Goal: Task Accomplishment & Management: Manage account settings

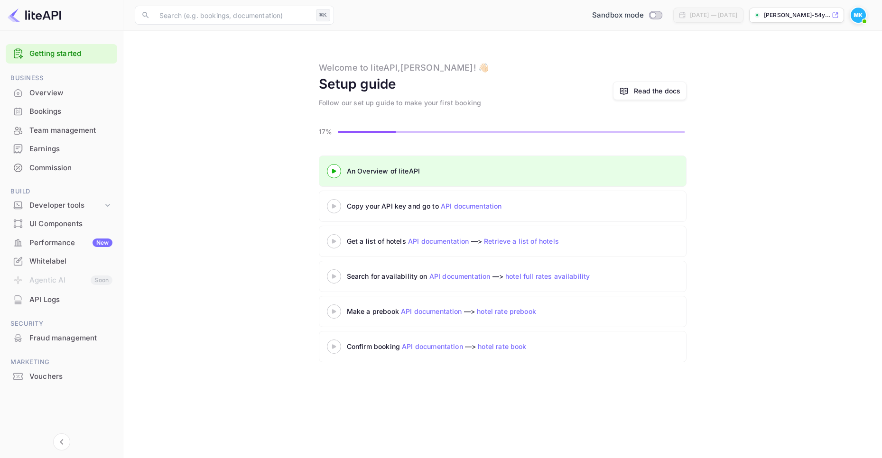
click at [334, 209] on icon at bounding box center [333, 206] width 33 height 5
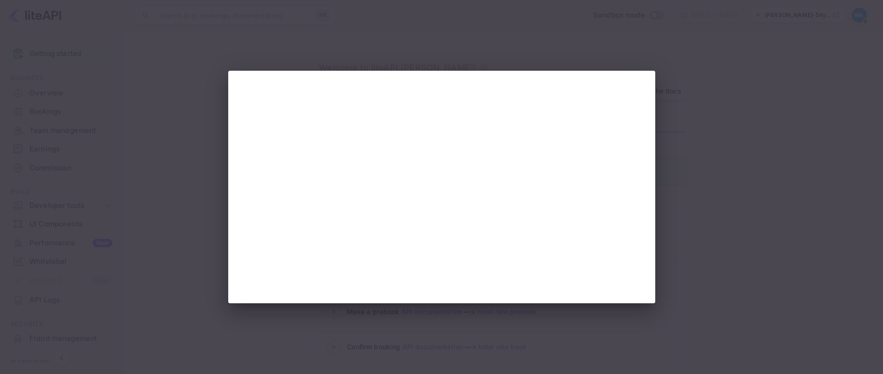
click at [648, 47] on div at bounding box center [441, 187] width 883 height 374
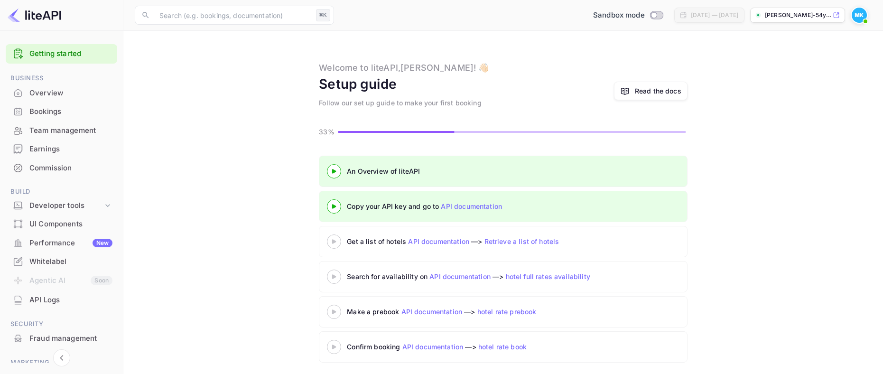
click at [335, 173] on 3 at bounding box center [334, 171] width 4 height 4
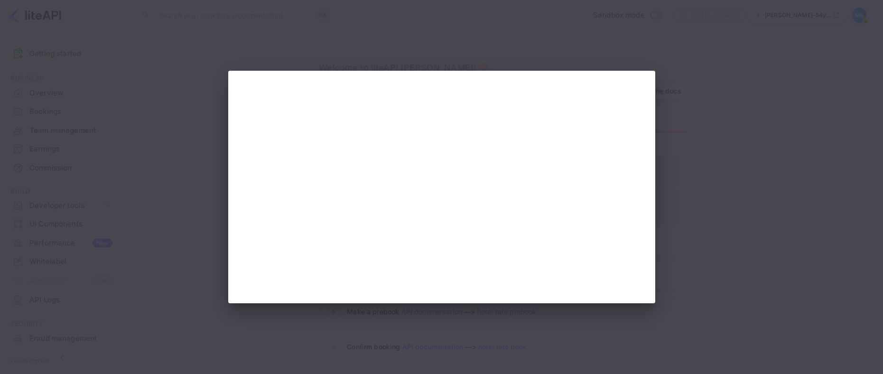
click at [143, 130] on div at bounding box center [441, 187] width 883 height 374
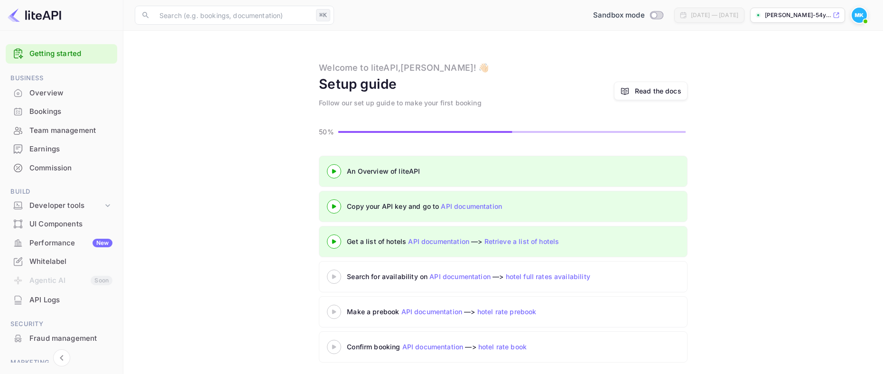
click at [335, 173] on 3 at bounding box center [334, 171] width 4 height 4
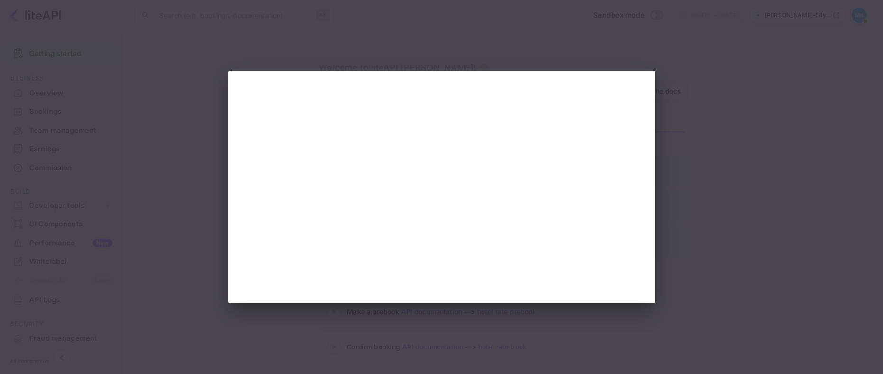
click at [131, 157] on div at bounding box center [441, 187] width 883 height 374
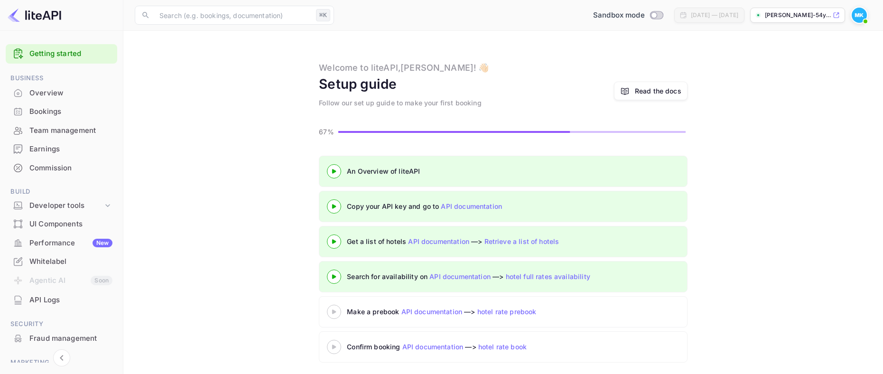
scroll to position [4, 0]
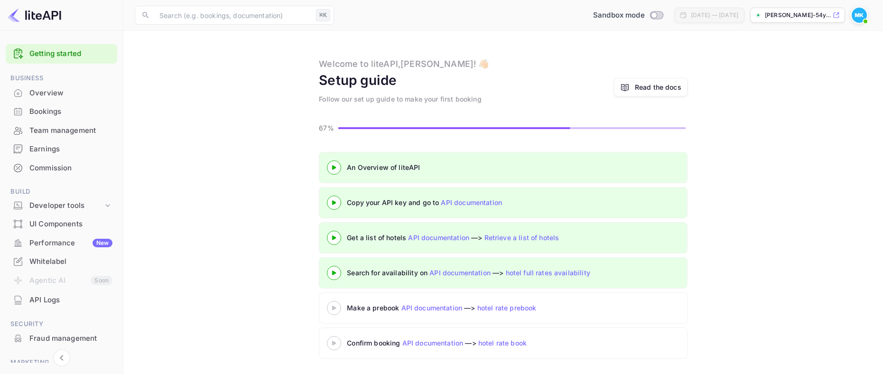
click at [333, 169] on 3 at bounding box center [334, 167] width 4 height 4
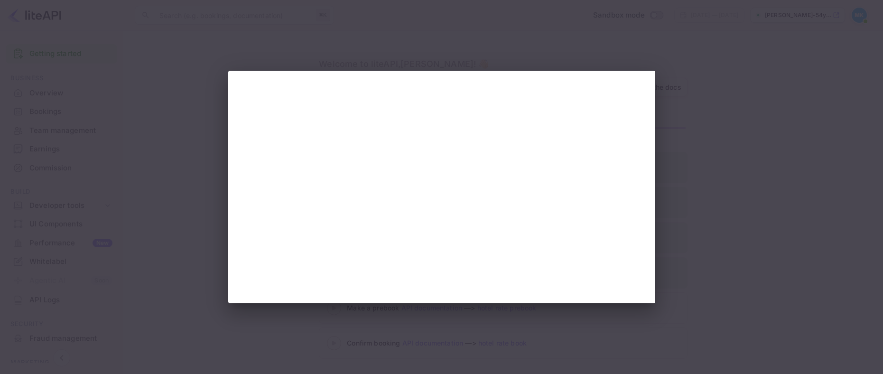
click at [129, 175] on div at bounding box center [441, 187] width 883 height 374
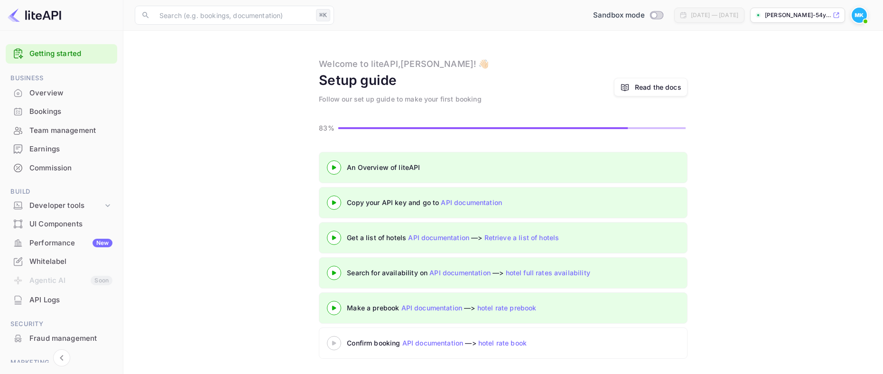
scroll to position [4, 0]
click at [336, 307] on icon at bounding box center [333, 307] width 33 height 5
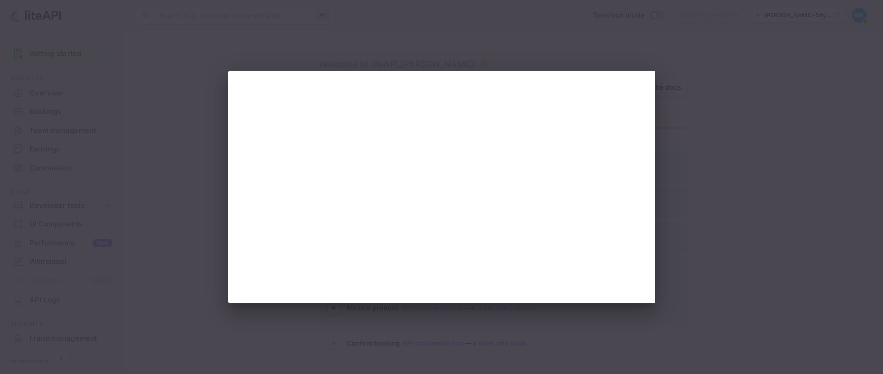
click at [148, 224] on div at bounding box center [441, 187] width 883 height 374
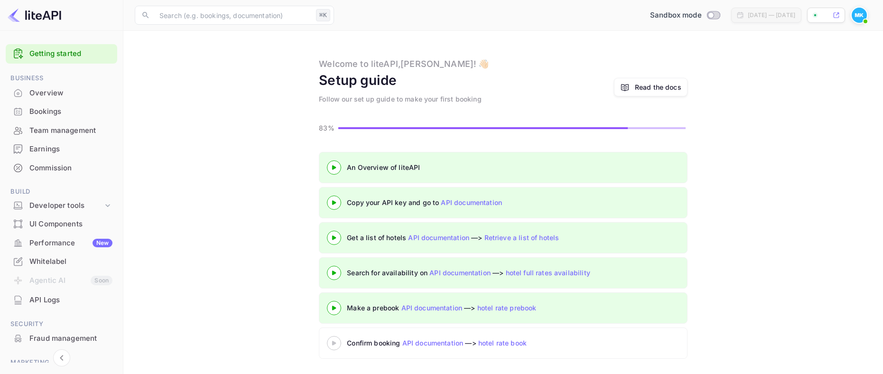
scroll to position [4, 0]
click at [332, 169] on 3 at bounding box center [334, 167] width 4 height 4
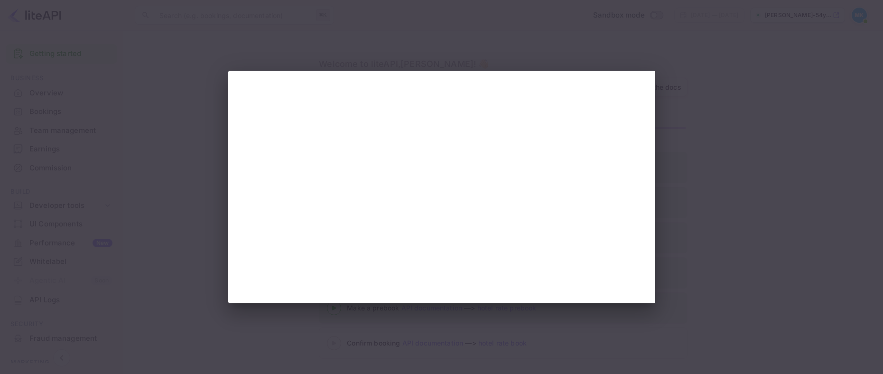
click at [129, 137] on div at bounding box center [441, 187] width 883 height 374
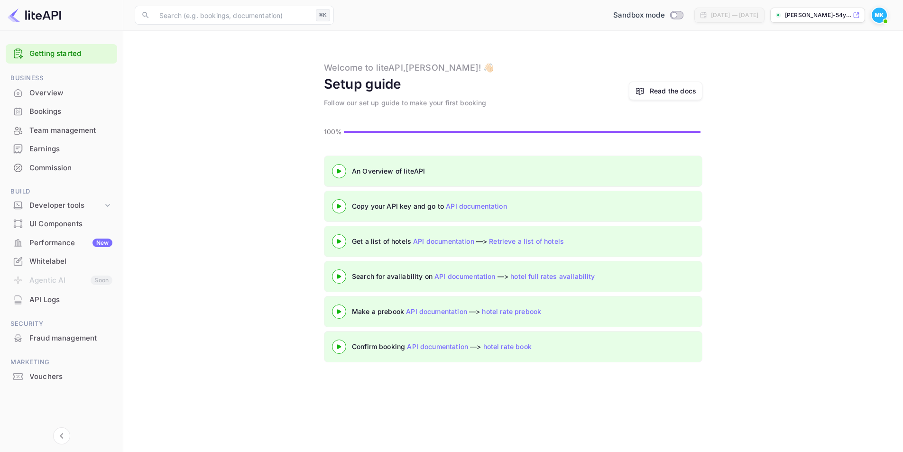
click at [254, 122] on main "Welcome to liteAPI, [PERSON_NAME] ! 👋🏻 Setup guide Follow our set up guide to m…" at bounding box center [513, 241] width 780 height 421
click at [51, 114] on div "Bookings" at bounding box center [70, 111] width 83 height 11
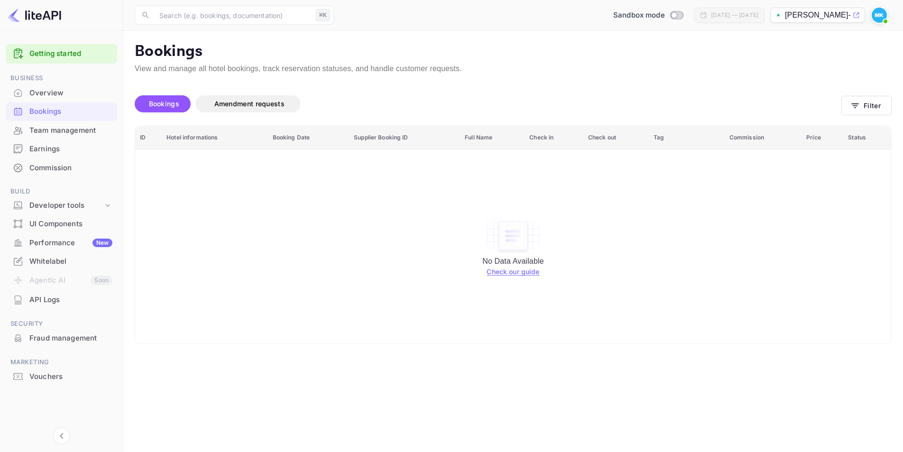
click at [53, 130] on div "Team management" at bounding box center [70, 130] width 83 height 11
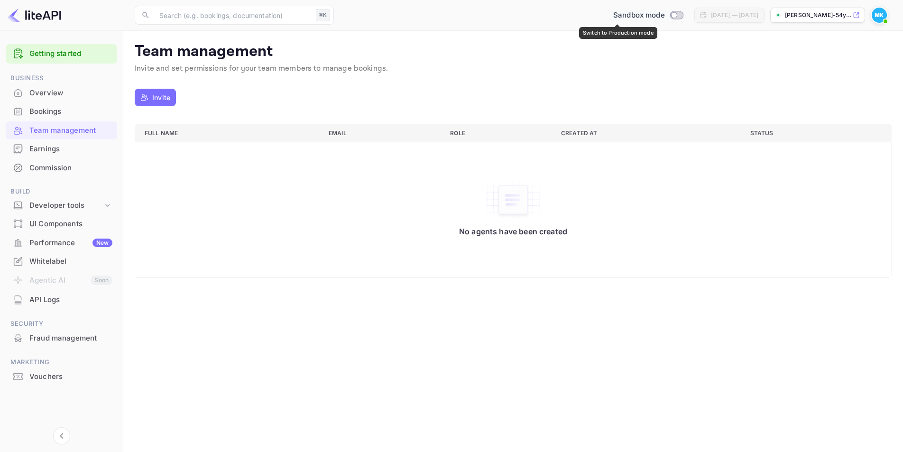
click at [665, 15] on input "Switch to Production mode" at bounding box center [674, 15] width 19 height 6
checkbox input "false"
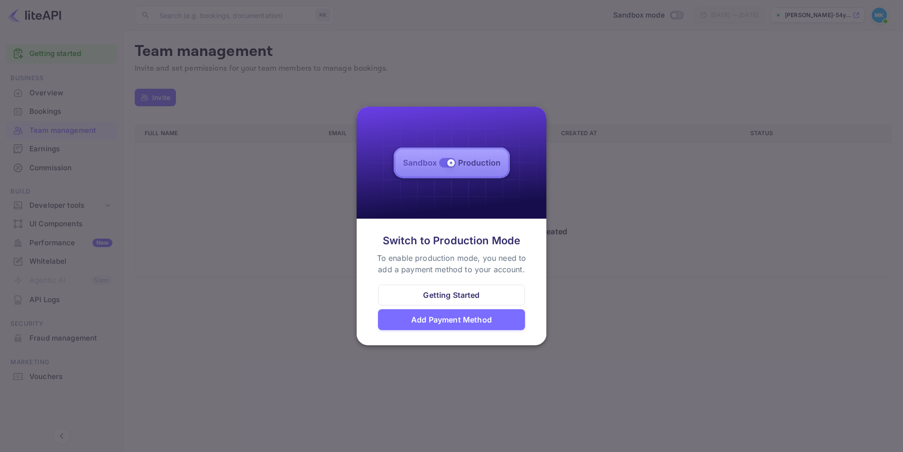
click at [450, 318] on div "Add Payment Method" at bounding box center [451, 319] width 81 height 11
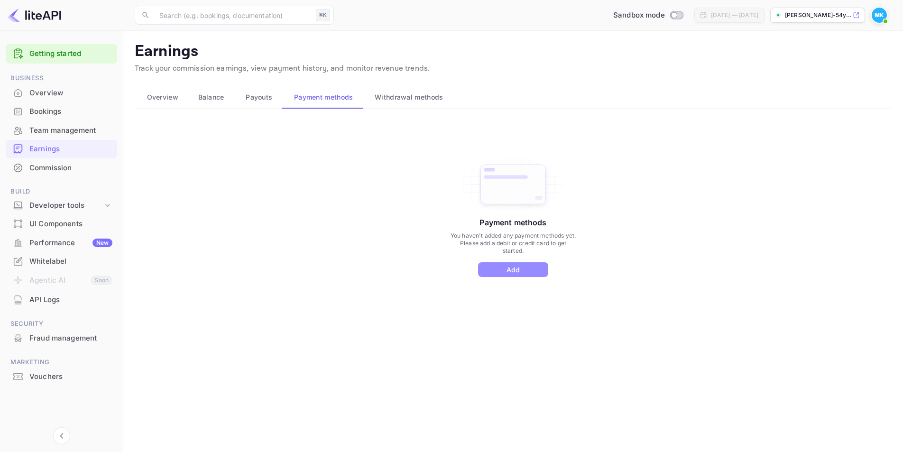
click at [500, 272] on button "Add" at bounding box center [513, 269] width 70 height 15
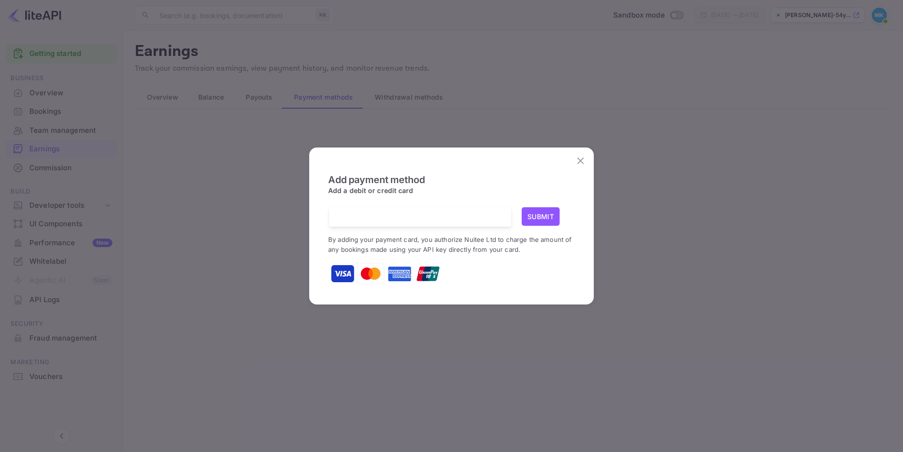
click at [0, 373] on com-1password-button at bounding box center [0, 452] width 0 height 0
click at [535, 215] on button "Submit" at bounding box center [541, 216] width 38 height 18
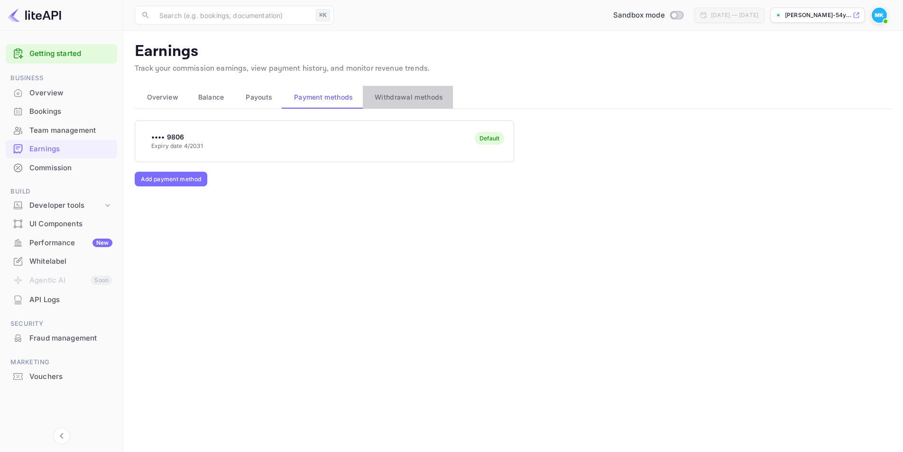
click at [418, 94] on span "Withdrawal methods" at bounding box center [409, 97] width 68 height 11
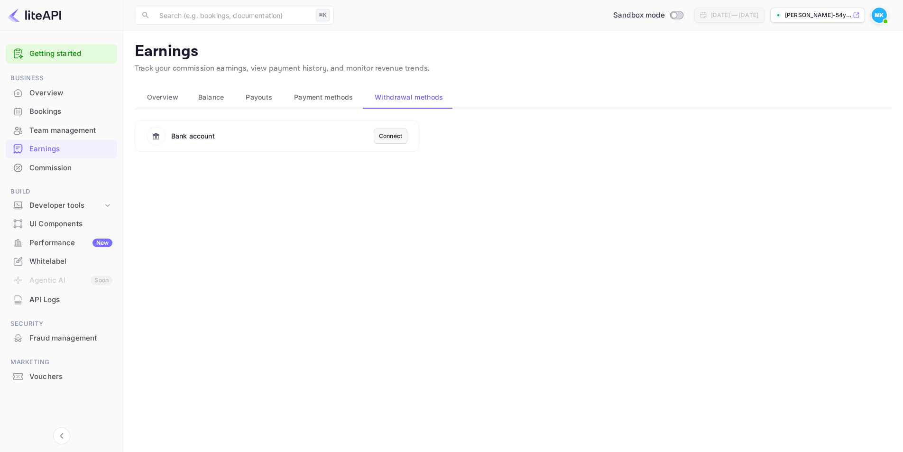
click at [155, 102] on span "Overview" at bounding box center [162, 97] width 31 height 11
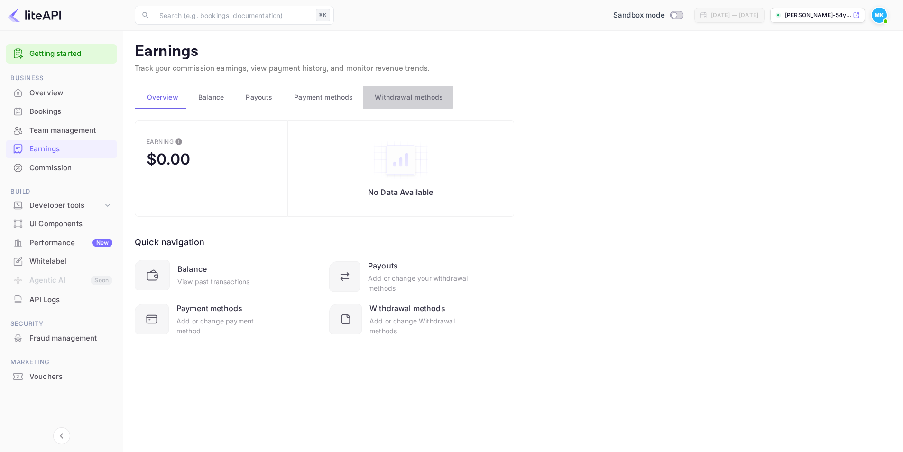
click at [390, 97] on span "Withdrawal methods" at bounding box center [409, 97] width 68 height 11
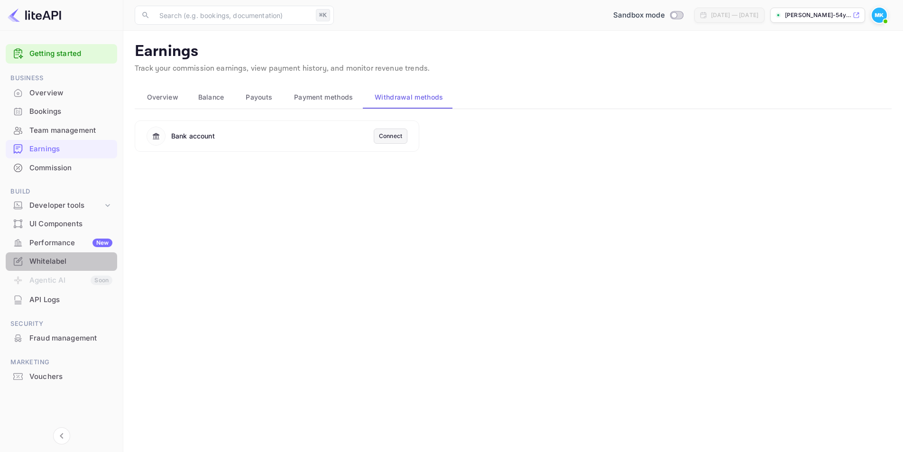
click at [55, 260] on div "Whitelabel" at bounding box center [70, 261] width 83 height 11
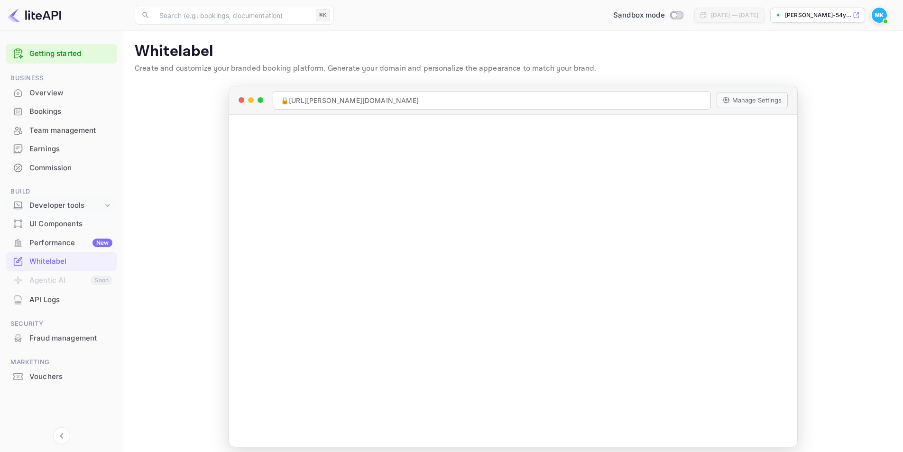
click at [54, 206] on div "Developer tools" at bounding box center [66, 205] width 74 height 11
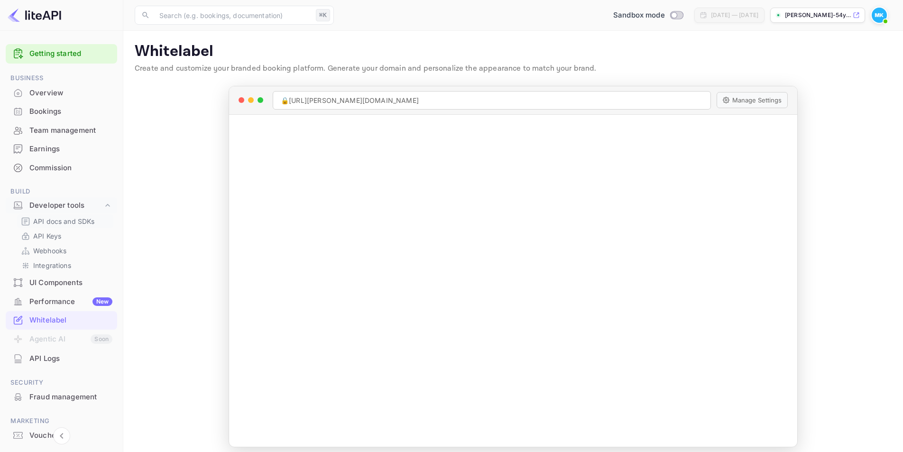
click at [53, 222] on p "API docs and SDKs" at bounding box center [64, 221] width 62 height 10
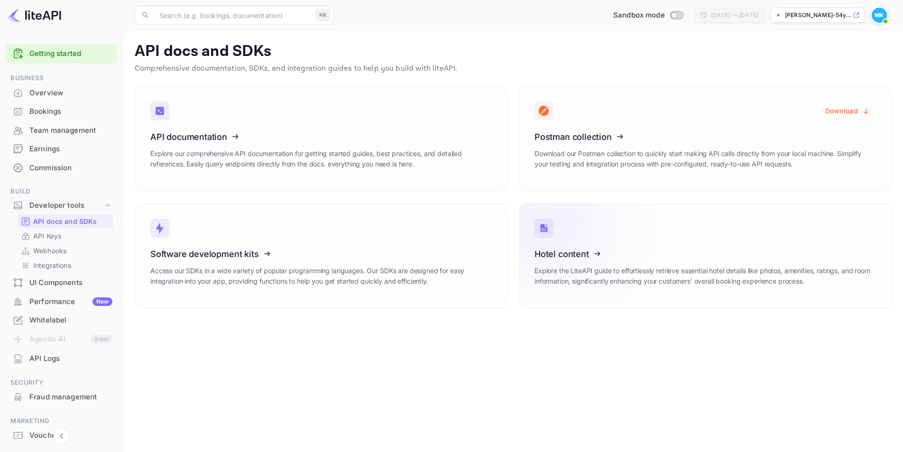
click at [571, 249] on icon at bounding box center [593, 252] width 148 height 98
